Goal: Information Seeking & Learning: Check status

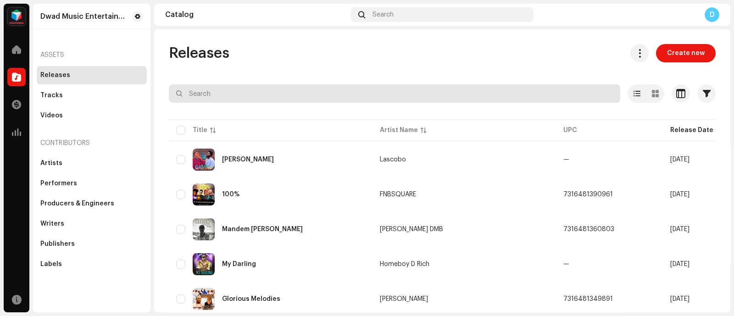
click at [354, 95] on input "text" at bounding box center [394, 93] width 451 height 18
paste input "Mordy"
type input "Mordy"
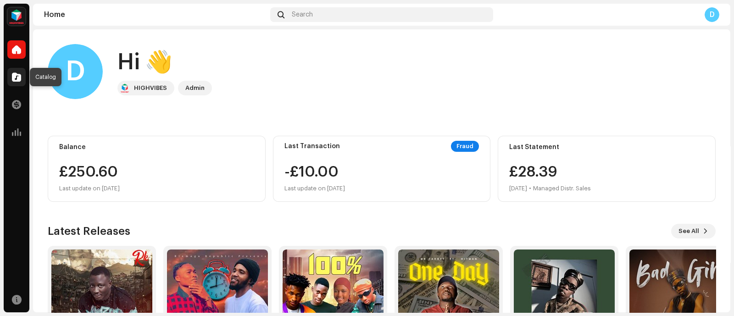
click at [18, 81] on span at bounding box center [16, 76] width 9 height 7
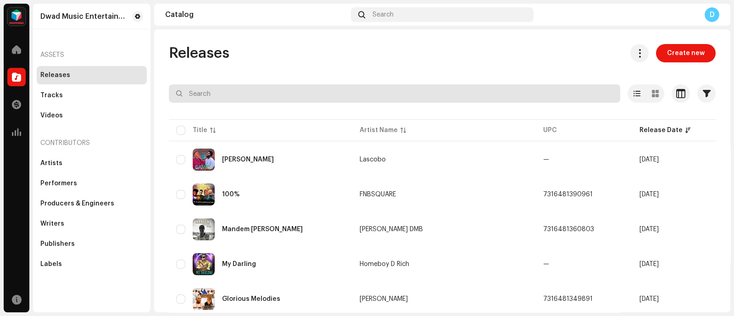
click at [252, 102] on input "text" at bounding box center [394, 93] width 451 height 18
paste input "Mordy"
type input "Mordy"
click at [298, 103] on div at bounding box center [442, 110] width 547 height 15
click at [313, 93] on input "Mordy" at bounding box center [394, 93] width 451 height 18
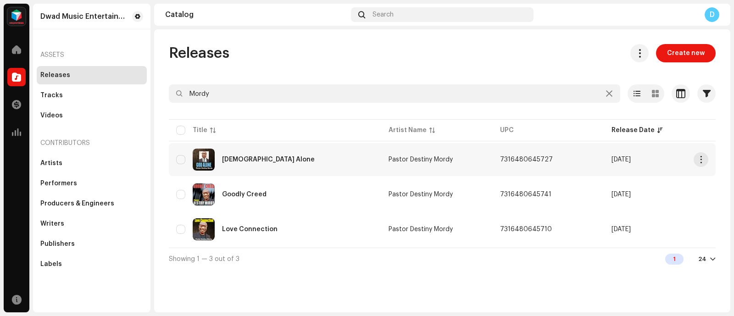
click at [436, 164] on td "Pastor Destiny Mordy" at bounding box center [436, 159] width 111 height 33
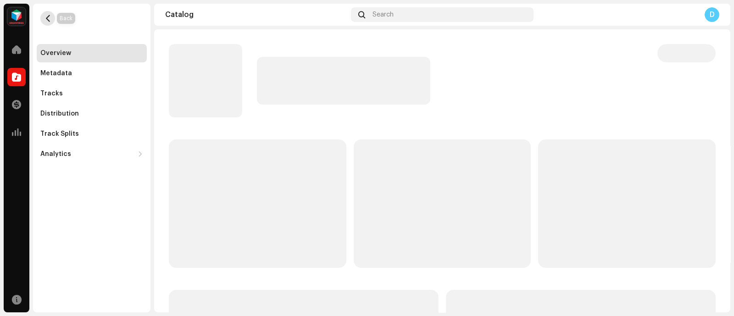
click at [43, 21] on button "button" at bounding box center [47, 18] width 15 height 15
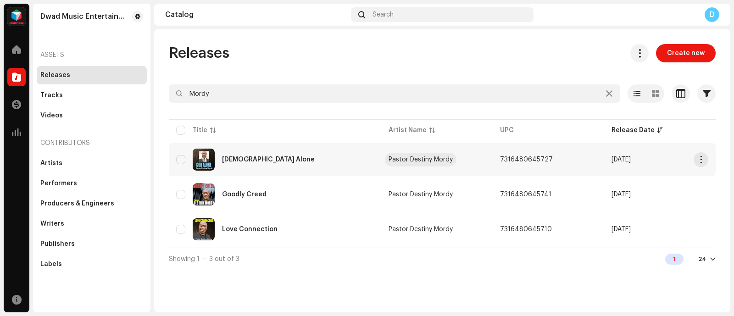
click at [421, 156] on div "Pastor Destiny Mordy" at bounding box center [420, 159] width 64 height 6
click at [466, 162] on td "Pastor Destiny Mordy" at bounding box center [436, 159] width 111 height 33
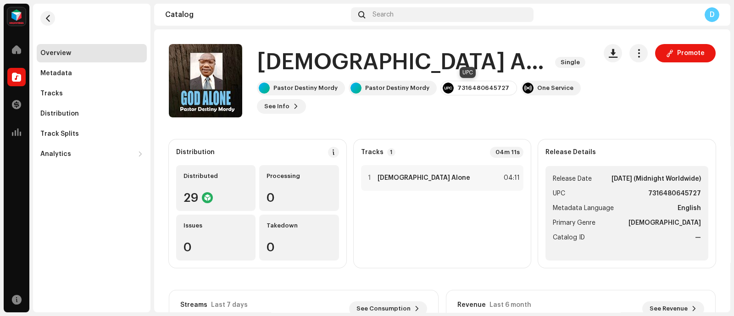
click at [457, 87] on div "7316480645727" at bounding box center [483, 87] width 52 height 7
copy div "7316480645727"
click at [44, 17] on span "button" at bounding box center [47, 18] width 7 height 7
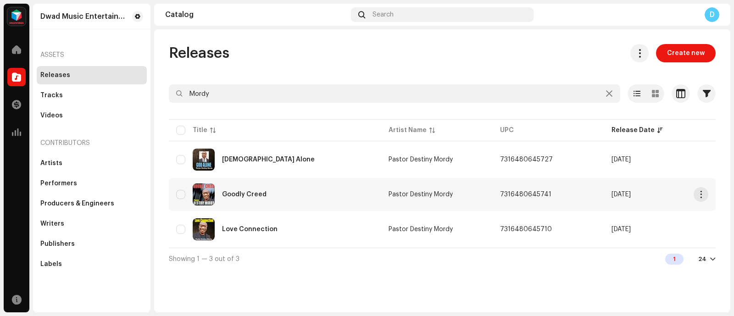
click at [374, 194] on td "Goodly Creed" at bounding box center [275, 194] width 212 height 33
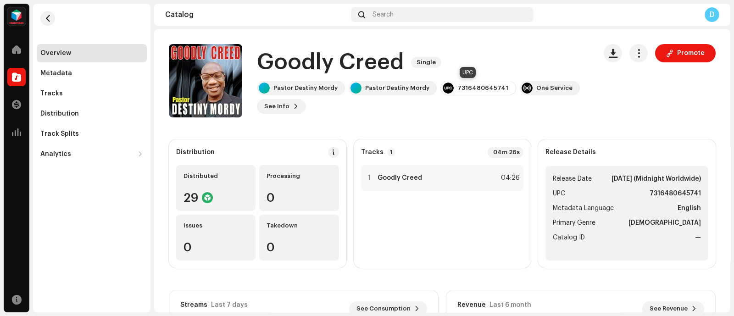
click at [472, 83] on div "7316480645741" at bounding box center [478, 88] width 76 height 15
copy div "7316480645741"
click at [44, 13] on button "button" at bounding box center [47, 18] width 15 height 15
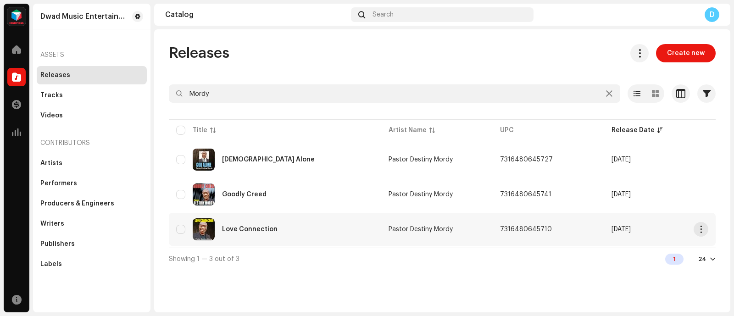
click at [347, 226] on div "Love Connection" at bounding box center [275, 229] width 198 height 22
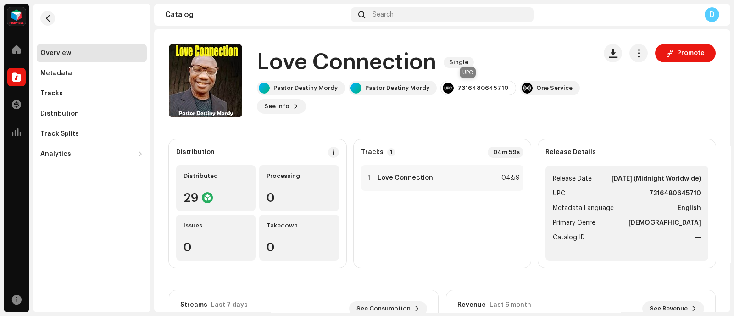
click at [460, 88] on div "7316480645710" at bounding box center [482, 87] width 51 height 7
copy div "7316480645710"
click at [22, 78] on div at bounding box center [16, 77] width 18 height 18
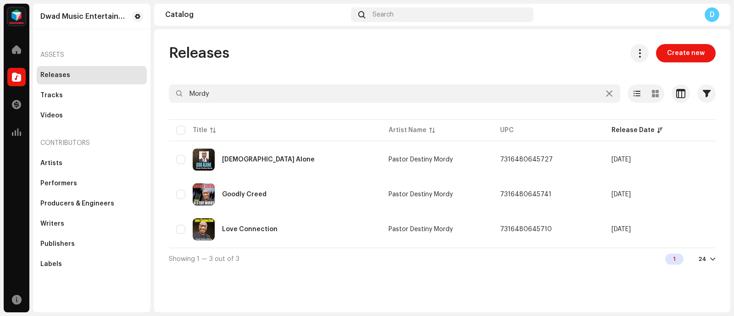
click at [21, 78] on div at bounding box center [16, 77] width 18 height 18
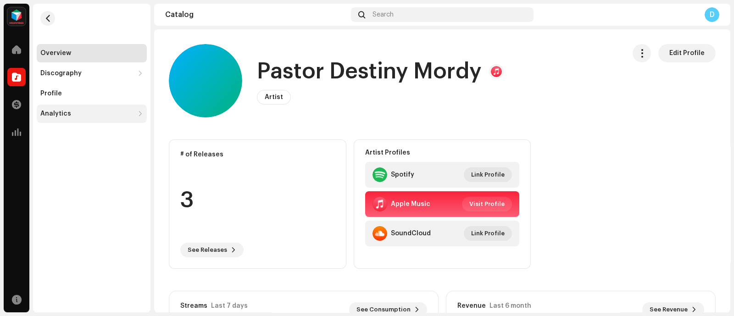
click at [74, 119] on div "Analytics" at bounding box center [92, 114] width 110 height 18
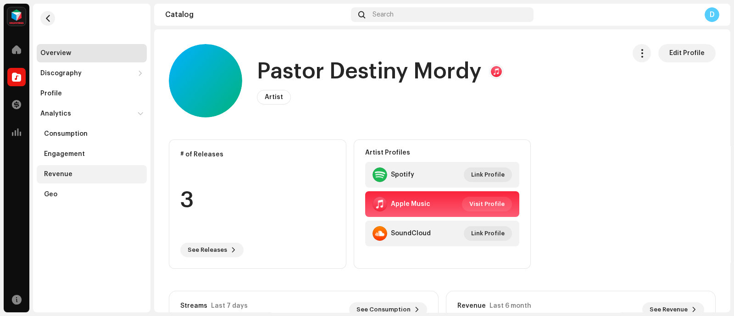
click at [64, 171] on div "Revenue" at bounding box center [58, 174] width 28 height 7
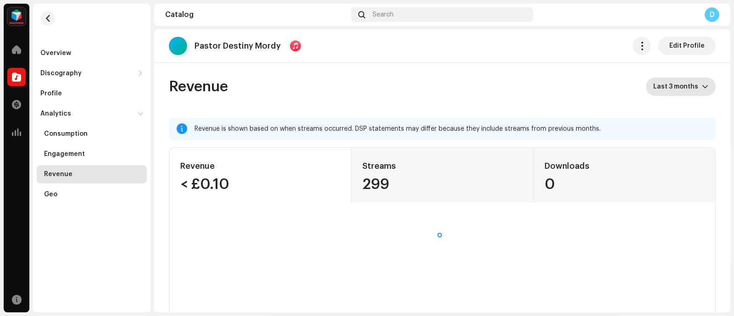
click at [687, 83] on span "Last 3 months" at bounding box center [677, 87] width 49 height 18
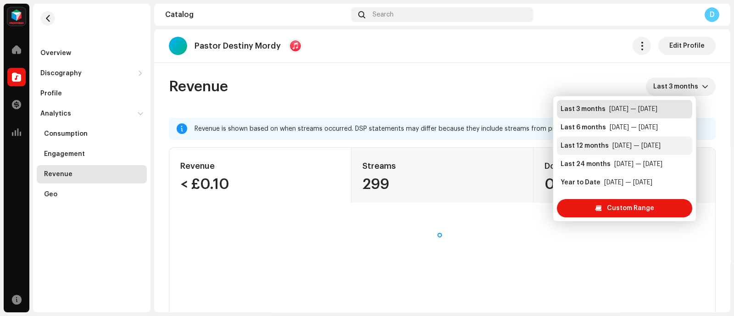
click at [630, 150] on li "Last 12 months Sep 2024 — Aug 2025" at bounding box center [624, 146] width 135 height 18
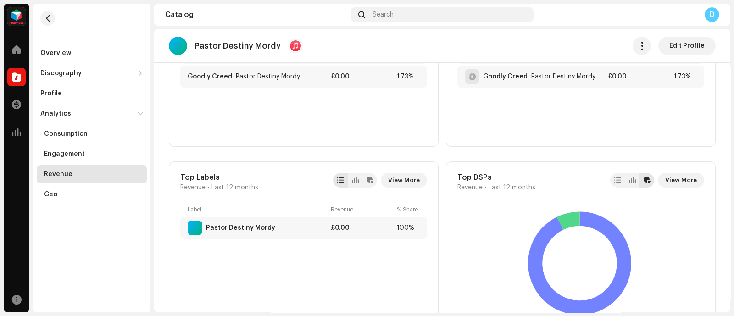
scroll to position [429, 0]
click at [674, 179] on span "View More" at bounding box center [681, 180] width 32 height 18
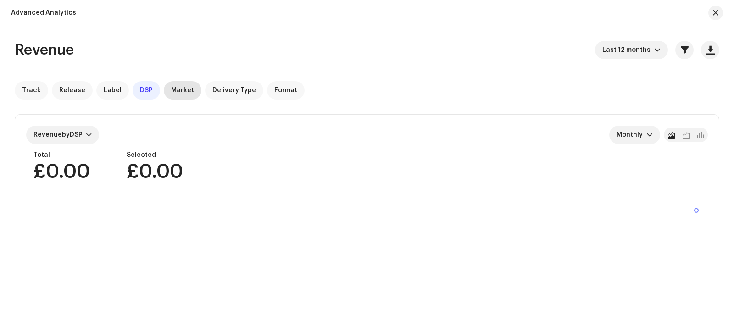
click at [179, 90] on span "Market" at bounding box center [182, 90] width 23 height 7
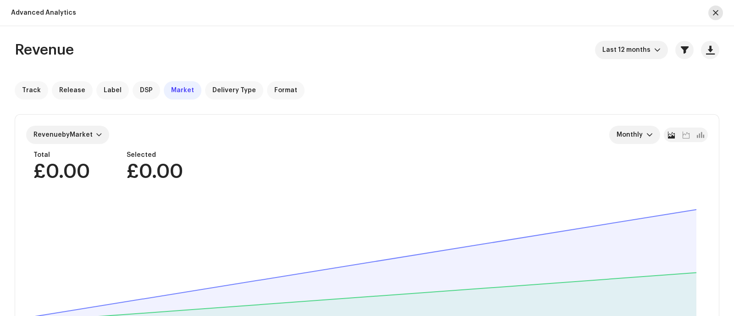
click at [716, 14] on span "button" at bounding box center [716, 12] width 6 height 7
